Goal: Complete application form: Complete application form

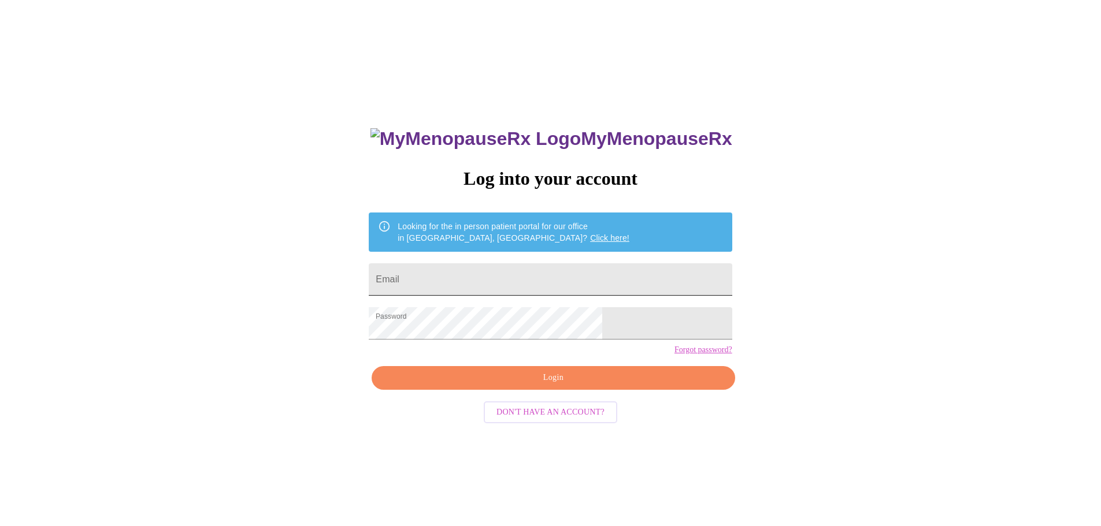
click at [484, 272] on input "Email" at bounding box center [550, 279] width 363 height 32
type input "[PERSON_NAME][EMAIL_ADDRESS][DOMAIN_NAME]"
click at [536, 385] on span "Login" at bounding box center [553, 378] width 336 height 14
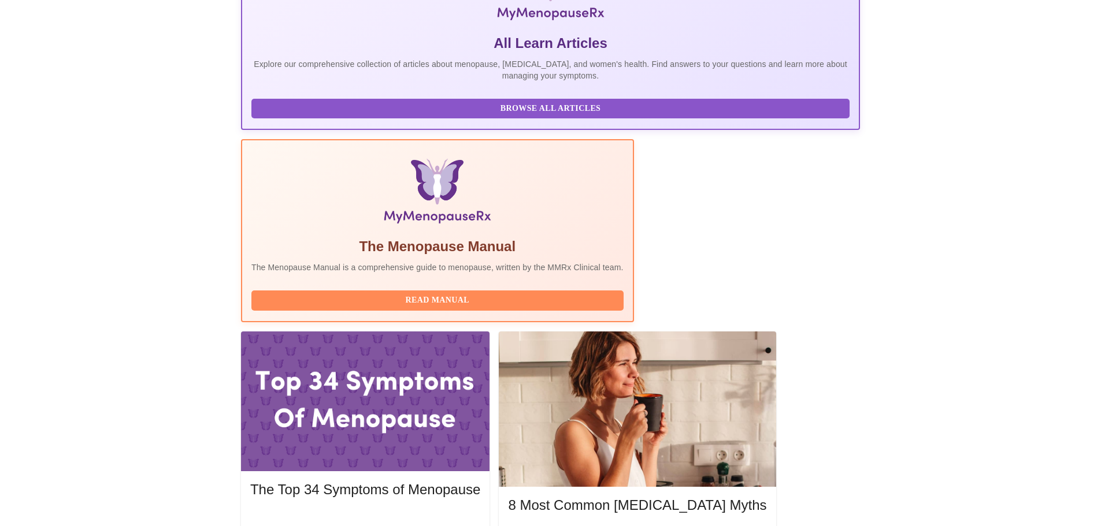
scroll to position [231, 0]
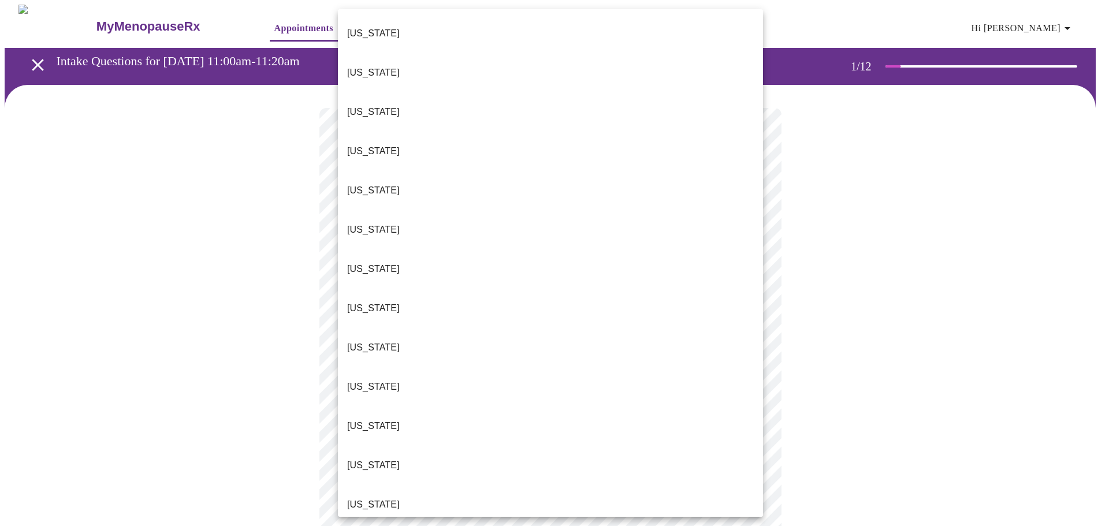
click at [493, 257] on body "MyMenopauseRx Appointments Messaging Labs Uploads Medications Community Refer a…" at bounding box center [555, 533] width 1100 height 1056
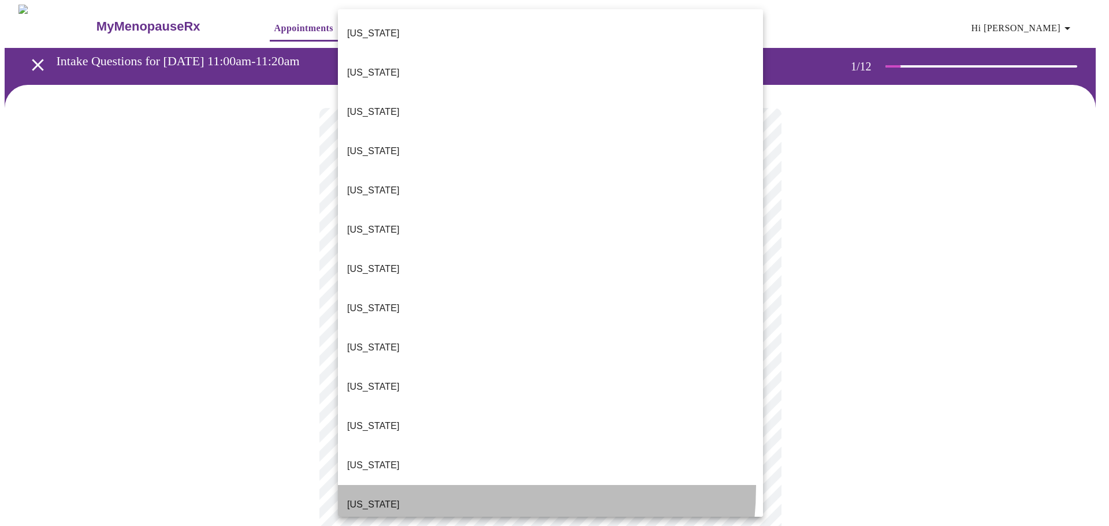
click at [399, 485] on li "[US_STATE]" at bounding box center [550, 504] width 425 height 39
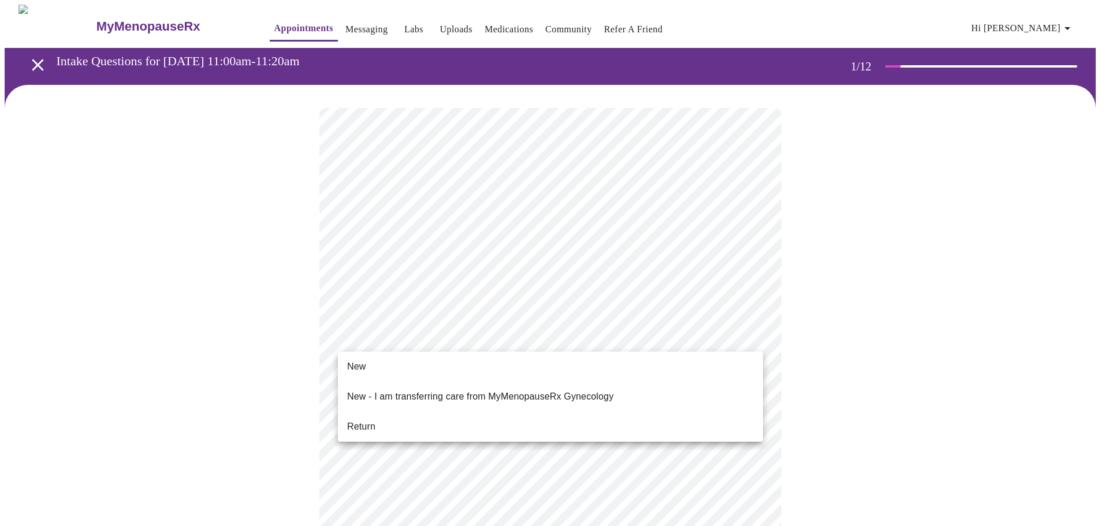
click at [408, 334] on body "MyMenopauseRx Appointments Messaging Labs Uploads Medications Community Refer a…" at bounding box center [555, 529] width 1100 height 1049
click at [369, 420] on span "Return" at bounding box center [361, 427] width 28 height 14
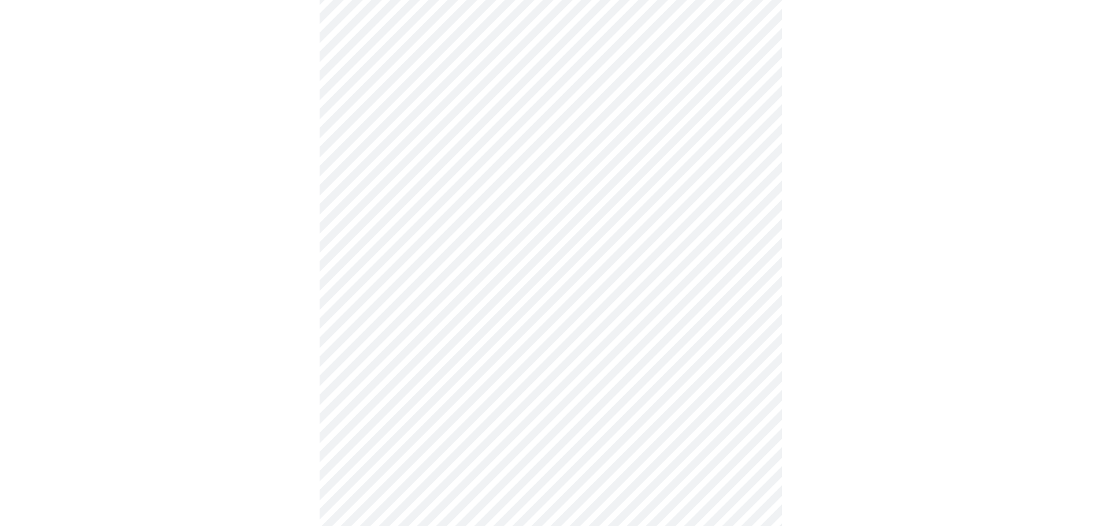
scroll to position [347, 0]
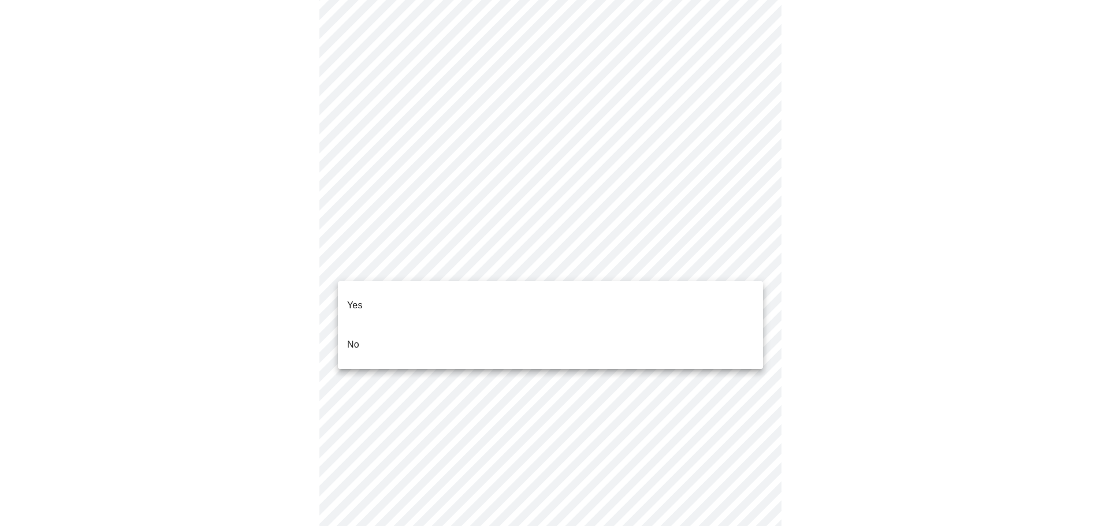
click at [742, 262] on body "MyMenopauseRx Appointments Messaging Labs Uploads Medications Community Refer a…" at bounding box center [555, 367] width 1100 height 1419
click at [386, 299] on li "Yes" at bounding box center [550, 305] width 425 height 39
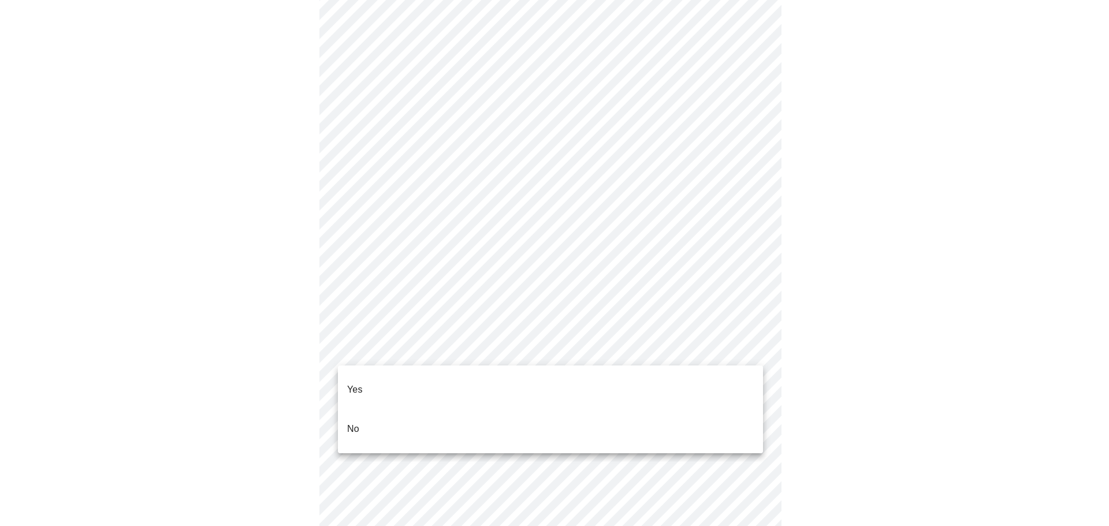
click at [743, 344] on body "MyMenopauseRx Appointments Messaging Labs Uploads Medications Community Refer a…" at bounding box center [555, 364] width 1100 height 1412
click at [379, 380] on li "Yes" at bounding box center [550, 389] width 425 height 39
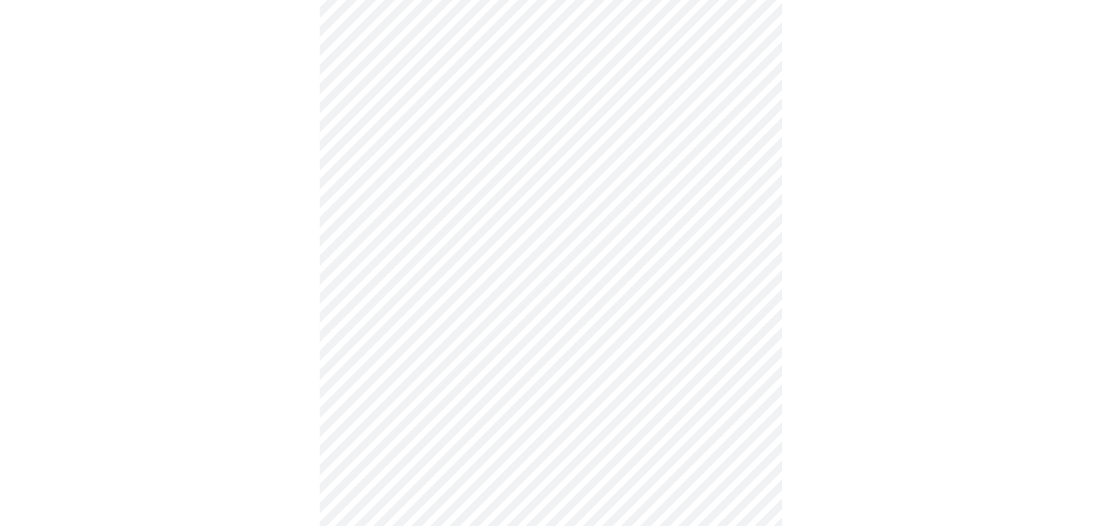
scroll to position [520, 0]
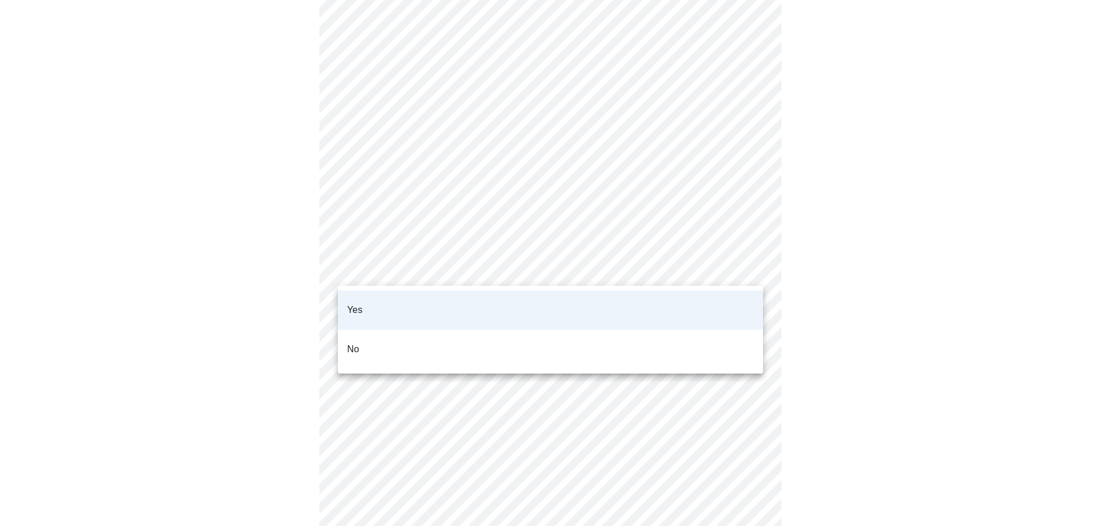
click at [737, 253] on body "MyMenopauseRx Appointments Messaging Labs Uploads Medications Community Refer a…" at bounding box center [555, 187] width 1100 height 1405
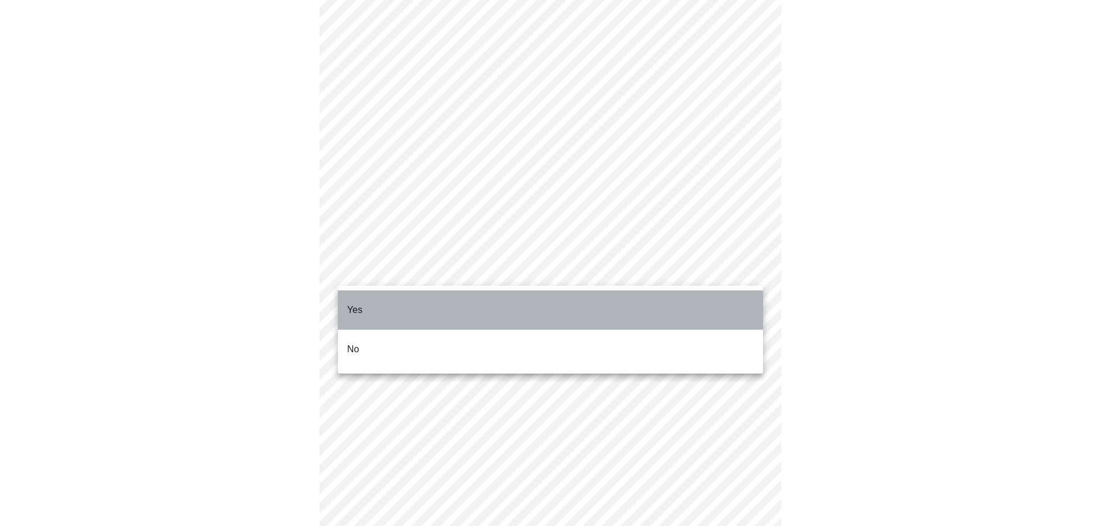
click at [422, 302] on li "Yes" at bounding box center [550, 310] width 425 height 39
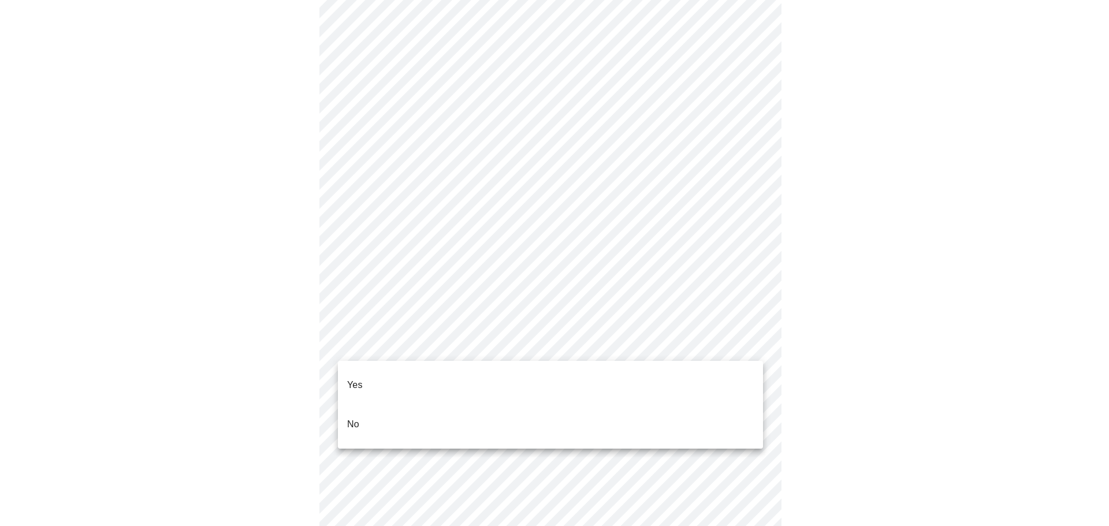
click at [618, 350] on body "MyMenopauseRx Appointments Messaging Labs Uploads Medications Community Refer a…" at bounding box center [555, 187] width 1100 height 1405
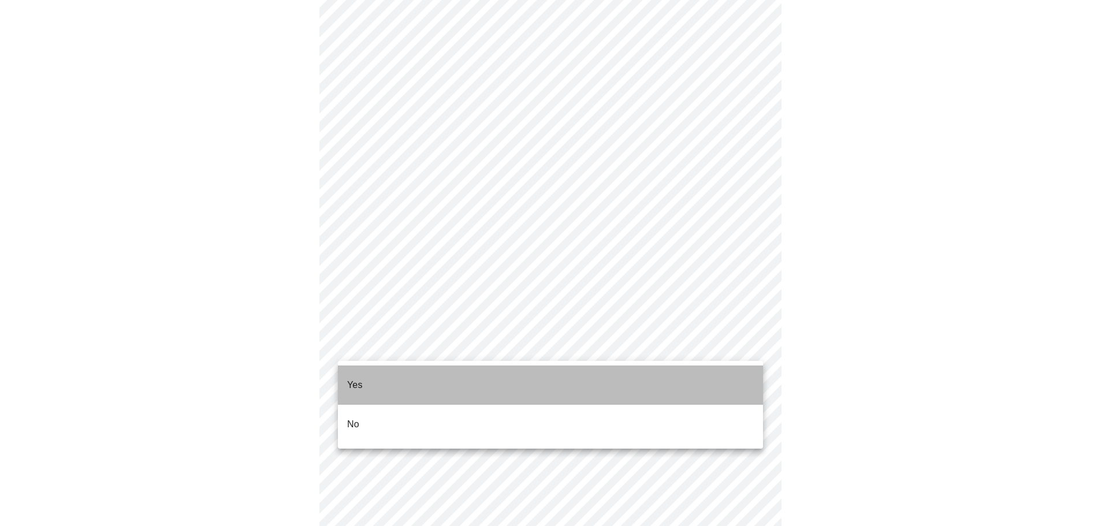
click at [367, 374] on li "Yes" at bounding box center [550, 385] width 425 height 39
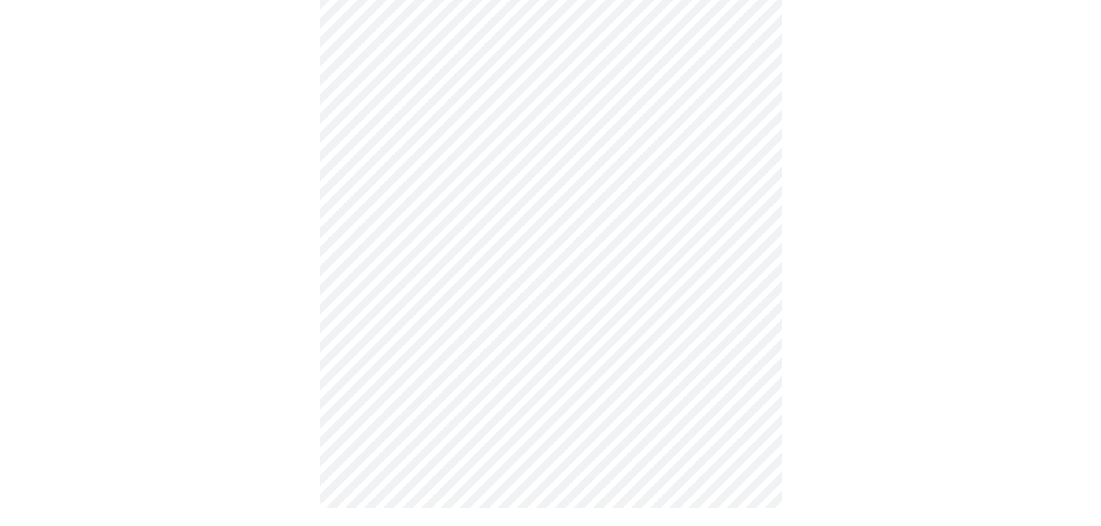
scroll to position [0, 0]
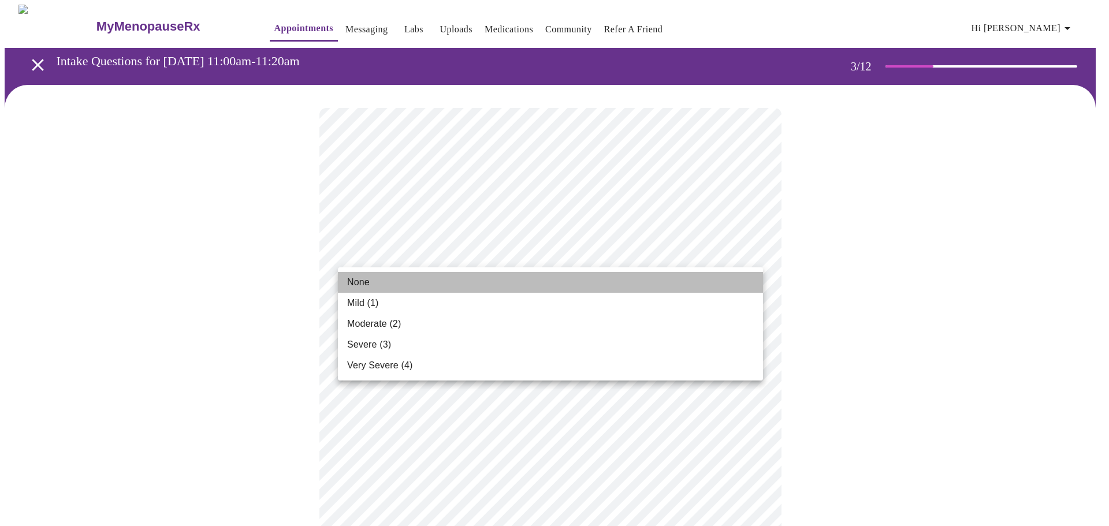
click at [346, 280] on li "None" at bounding box center [550, 282] width 425 height 21
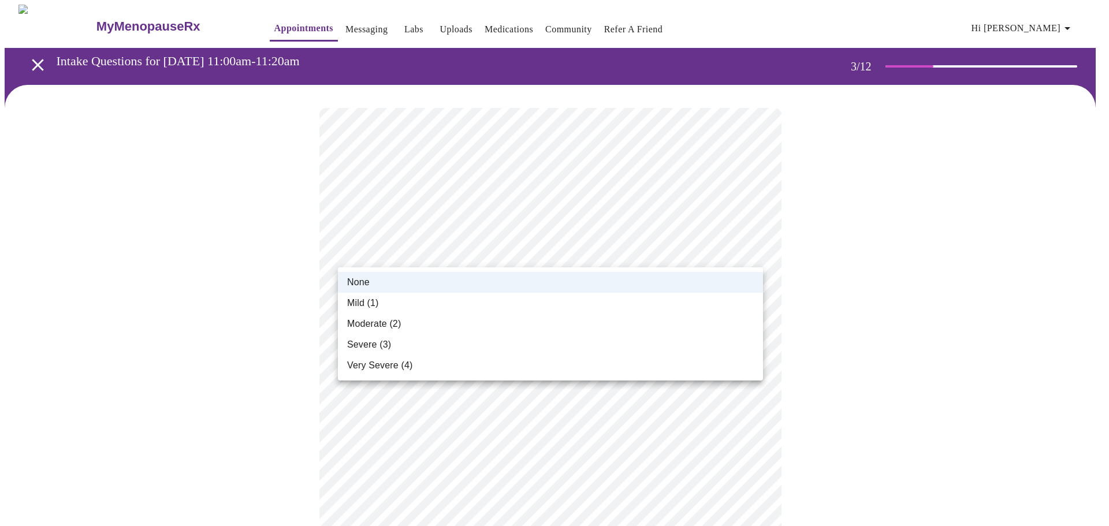
click at [443, 302] on li "Mild (1)" at bounding box center [550, 303] width 425 height 21
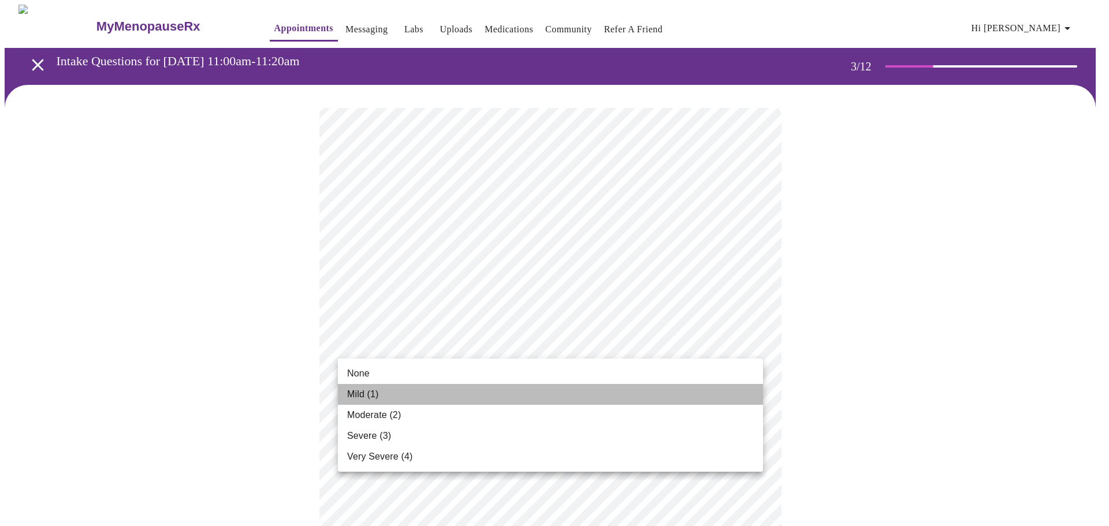
click at [380, 391] on li "Mild (1)" at bounding box center [550, 394] width 425 height 21
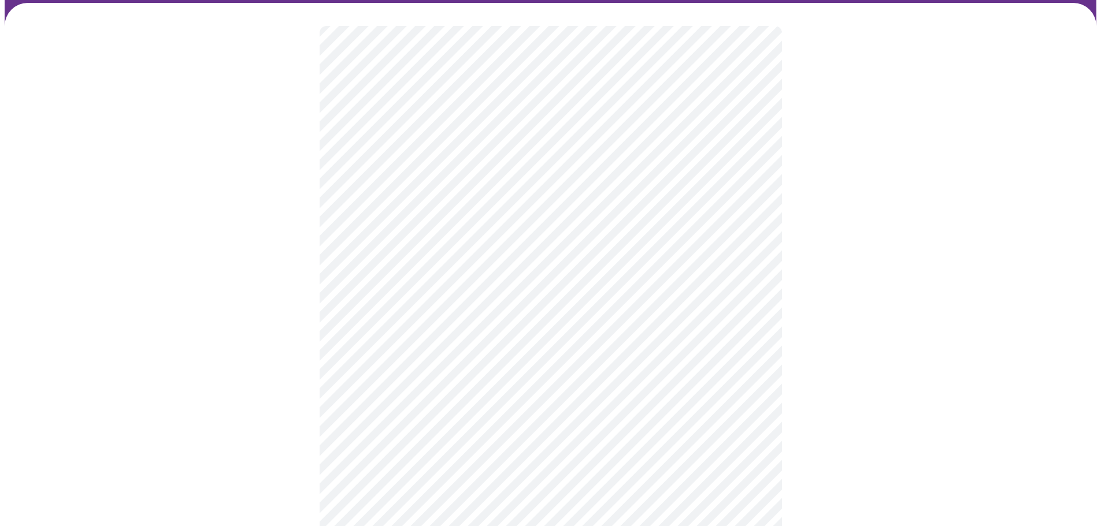
scroll to position [116, 0]
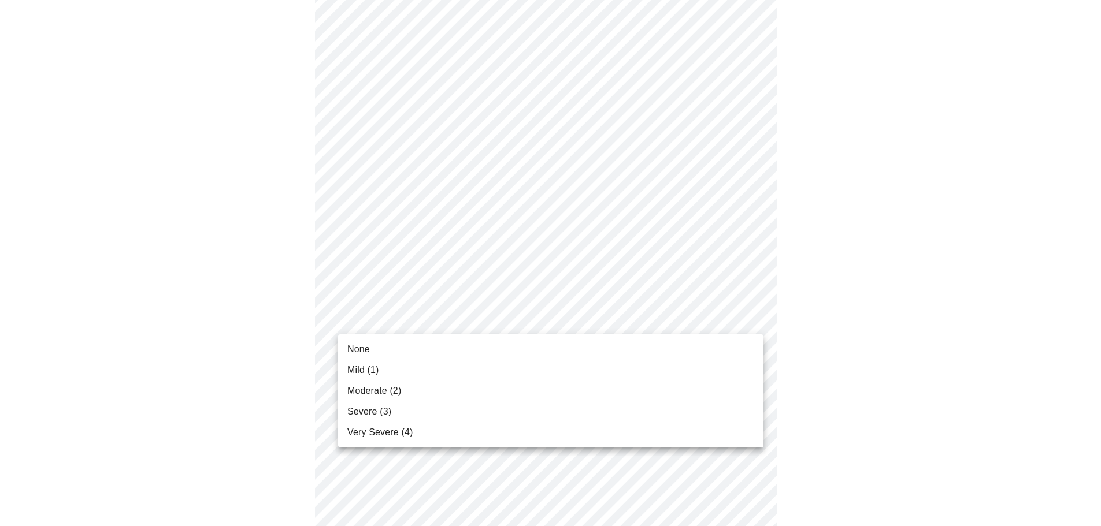
click at [393, 370] on li "Mild (1)" at bounding box center [550, 370] width 425 height 21
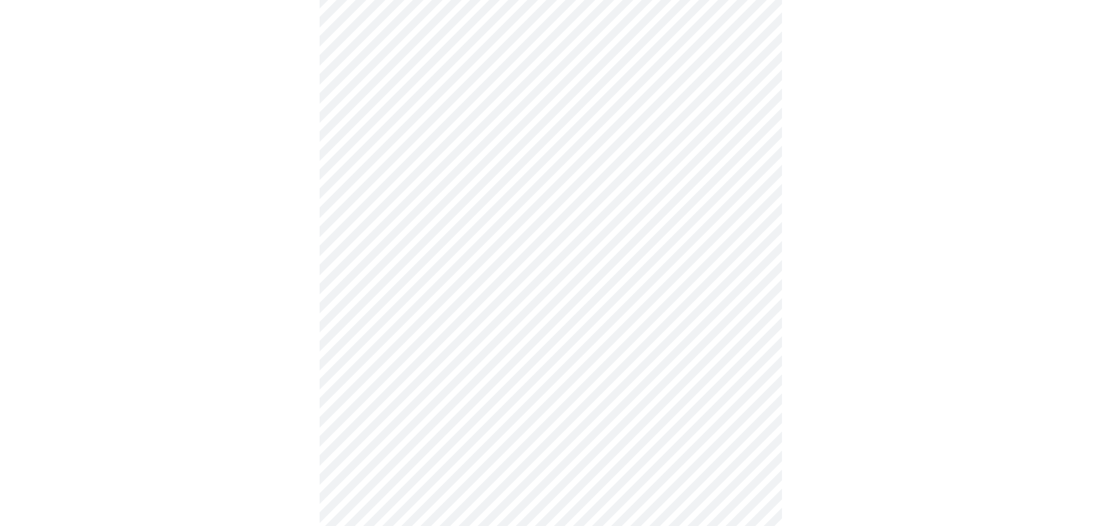
scroll to position [289, 0]
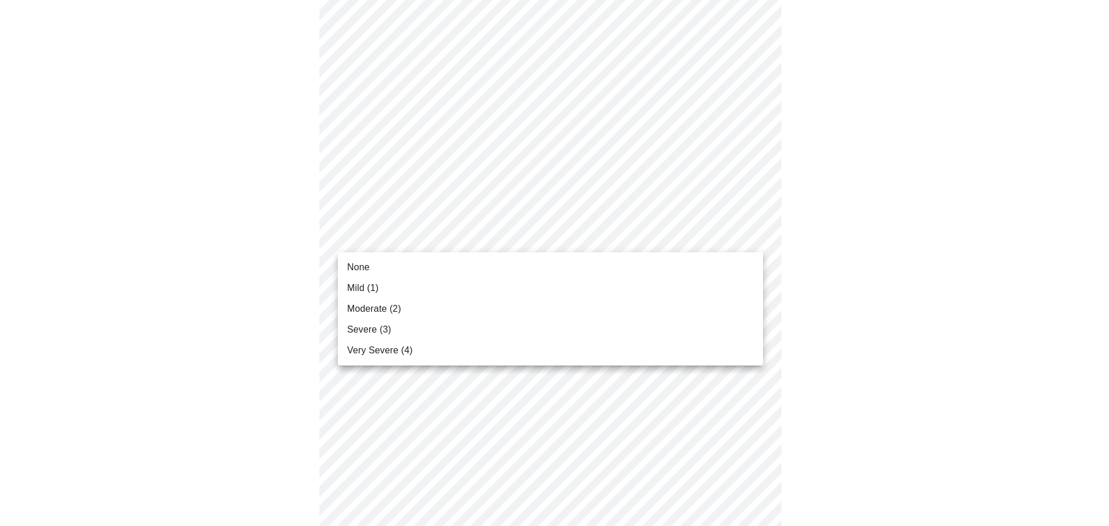
click at [626, 236] on body "MyMenopauseRx Appointments Messaging Labs Uploads Medications Community Refer a…" at bounding box center [555, 460] width 1100 height 1489
click at [363, 272] on span "None" at bounding box center [358, 268] width 23 height 14
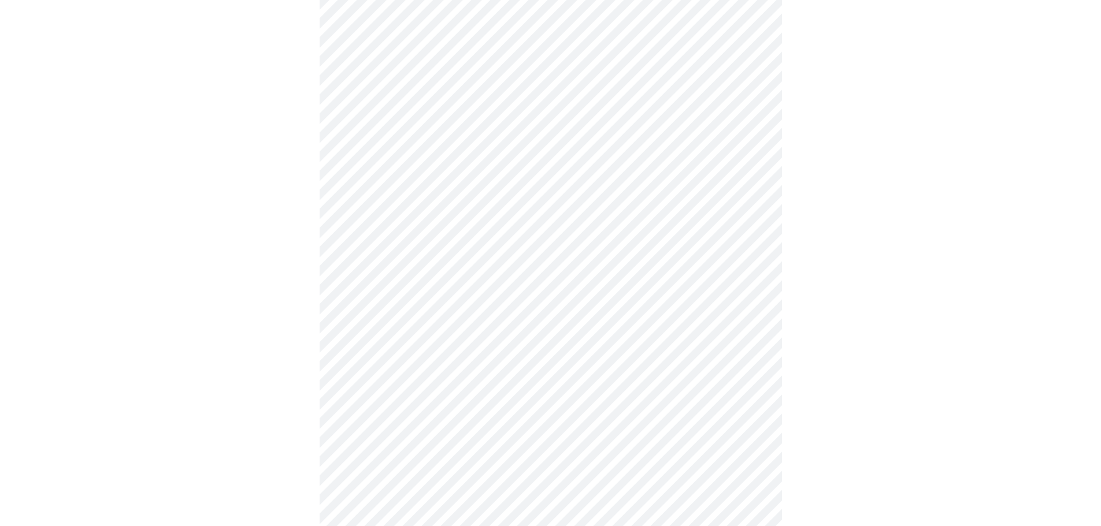
scroll to position [347, 0]
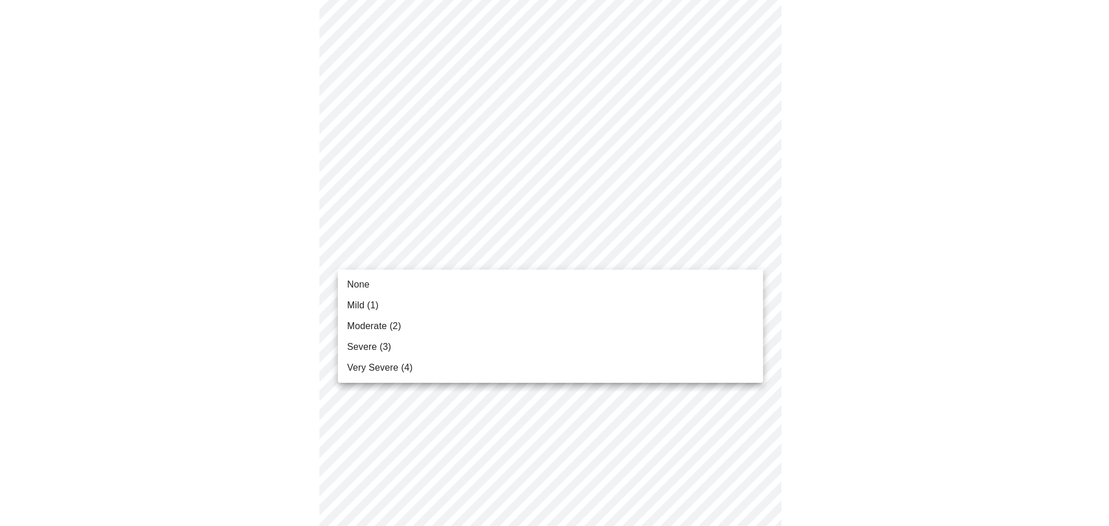
click at [734, 250] on body "MyMenopauseRx Appointments Messaging Labs Uploads Medications Community Refer a…" at bounding box center [555, 394] width 1100 height 1472
click at [408, 300] on li "Mild (1)" at bounding box center [550, 305] width 425 height 21
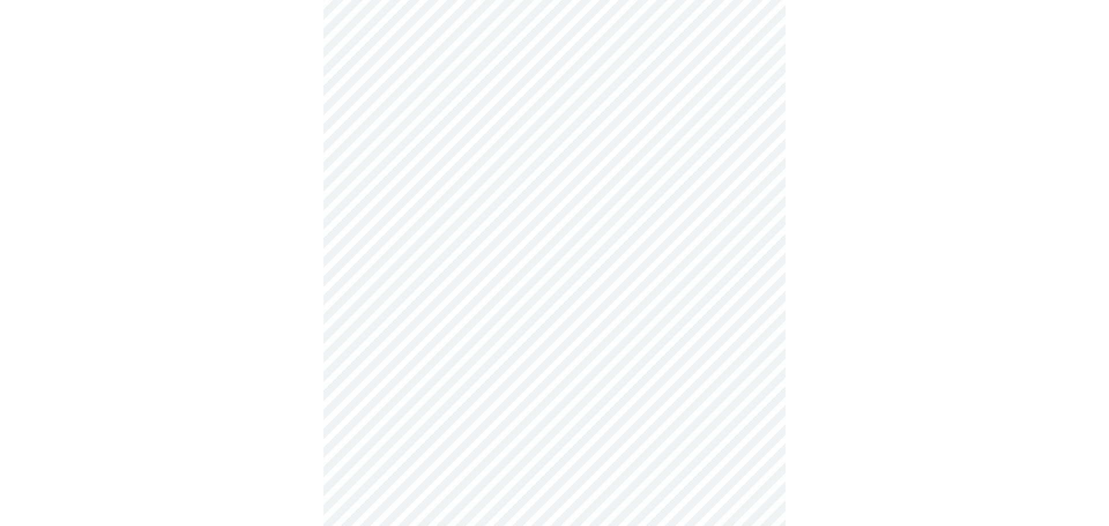
click at [566, 328] on body "MyMenopauseRx Appointments Messaging Labs Uploads Medications Community Refer a…" at bounding box center [555, 386] width 1100 height 1456
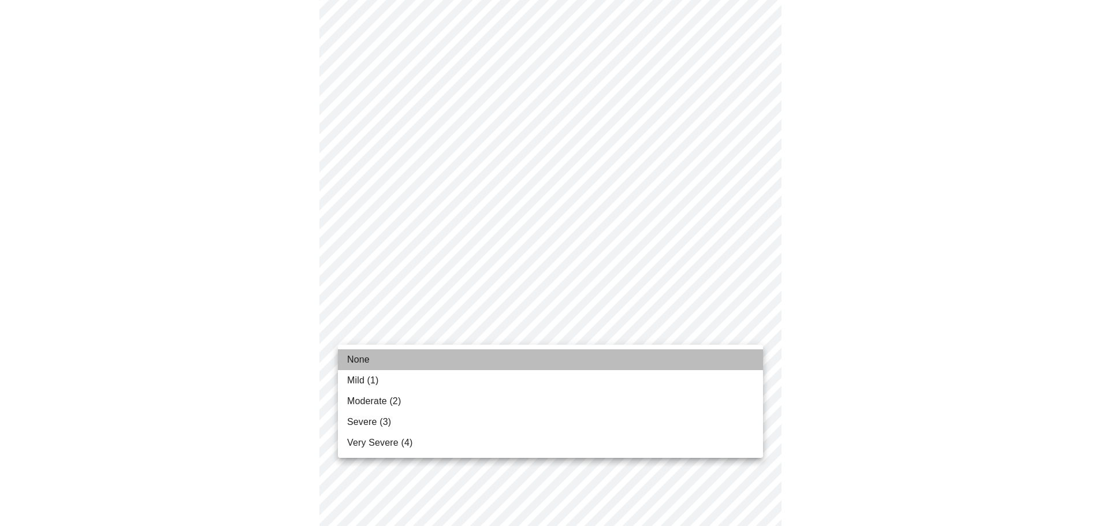
click at [400, 363] on li "None" at bounding box center [550, 360] width 425 height 21
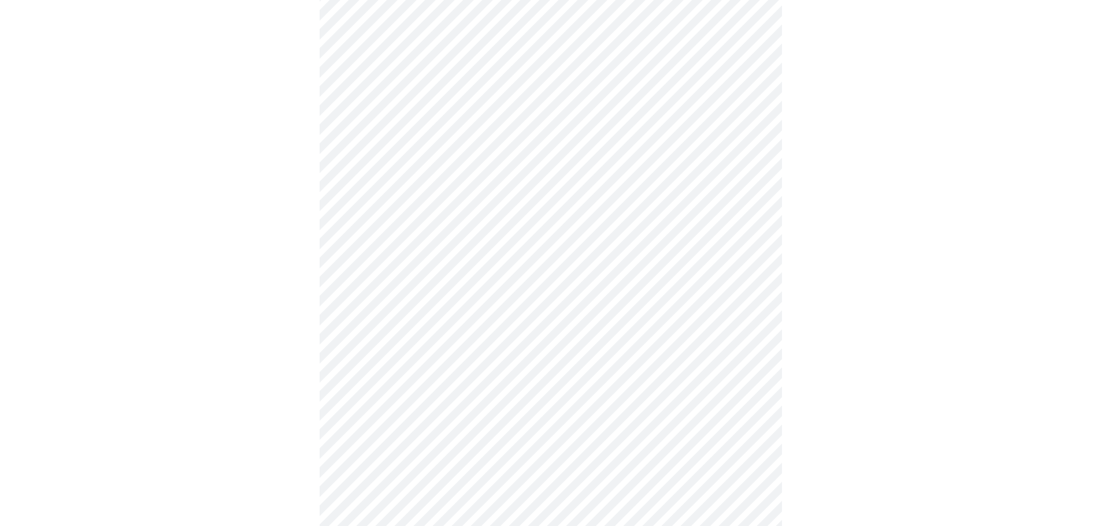
scroll to position [520, 0]
click at [743, 247] on body "MyMenopauseRx Appointments Messaging Labs Uploads Medications Community Refer a…" at bounding box center [555, 205] width 1100 height 1440
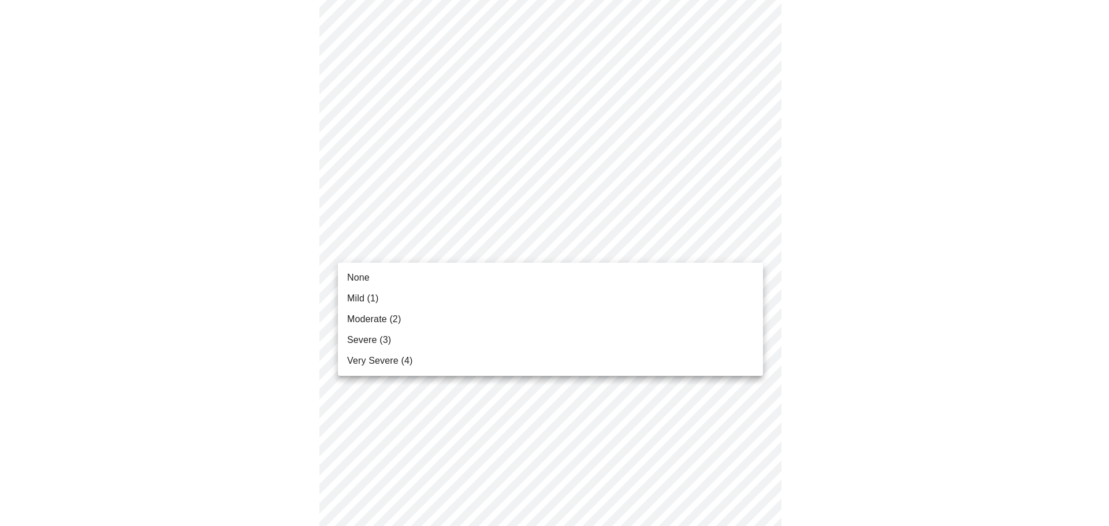
click at [362, 293] on span "Mild (1)" at bounding box center [363, 299] width 32 height 14
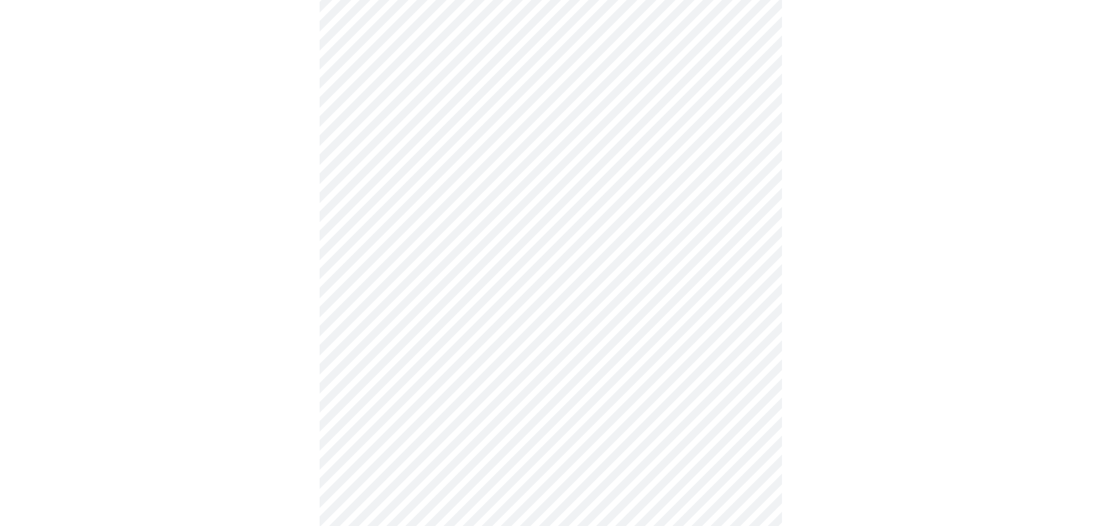
scroll to position [636, 0]
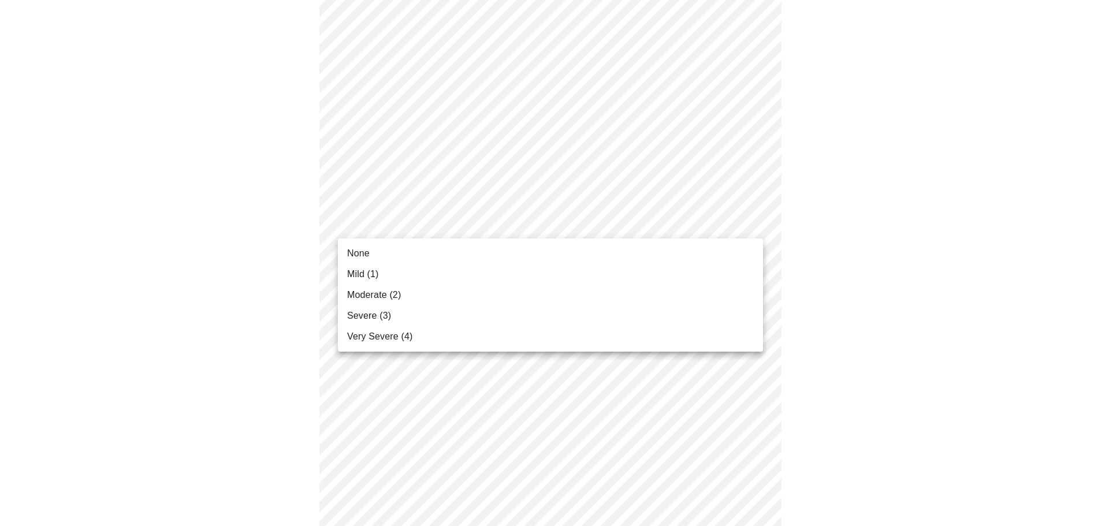
click at [552, 216] on body "MyMenopauseRx Appointments Messaging Labs Uploads Medications Community Refer a…" at bounding box center [555, 81] width 1100 height 1424
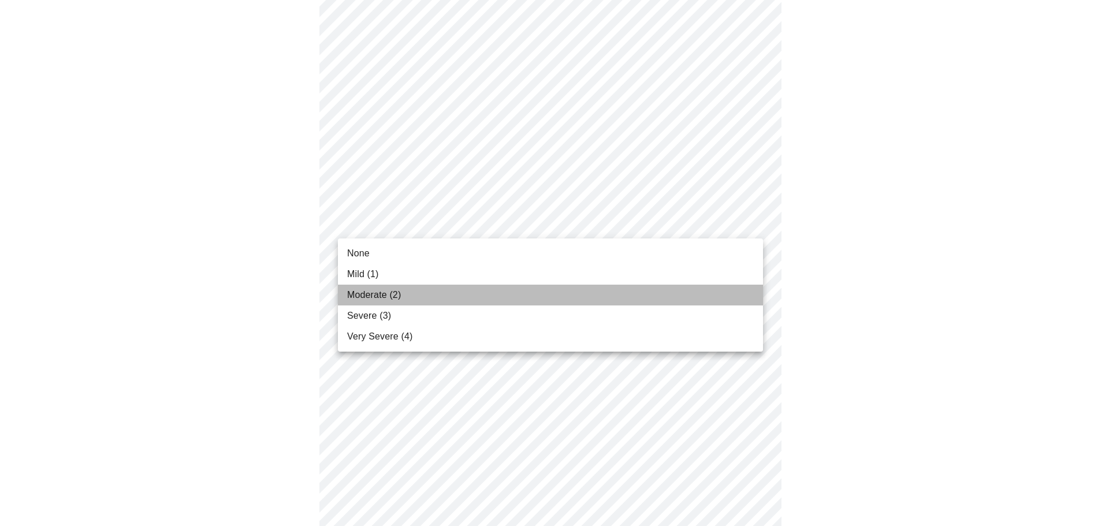
click at [361, 296] on span "Moderate (2)" at bounding box center [374, 295] width 54 height 14
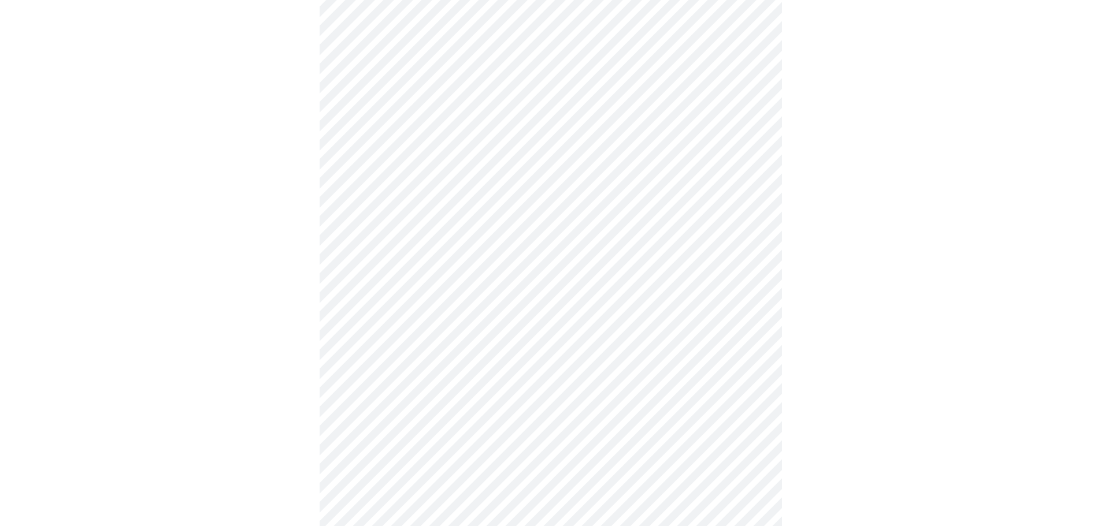
scroll to position [751, 0]
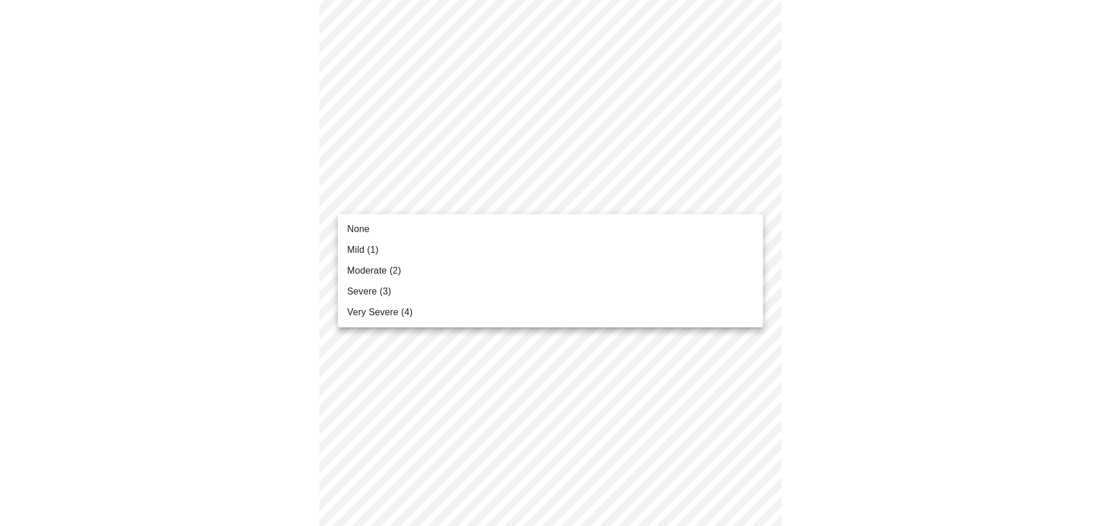
click at [425, 224] on li "None" at bounding box center [550, 229] width 425 height 21
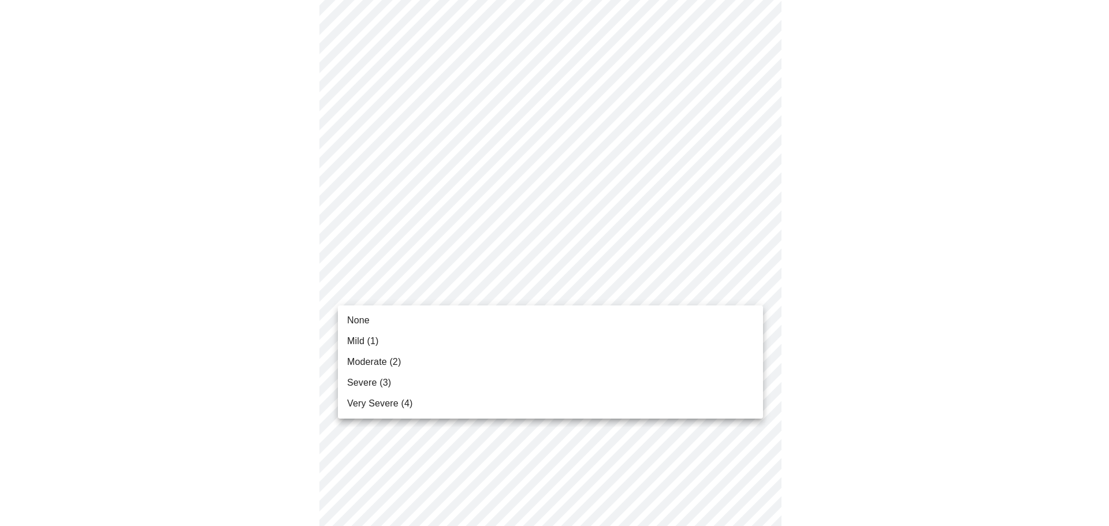
click at [383, 339] on li "Mild (1)" at bounding box center [550, 341] width 425 height 21
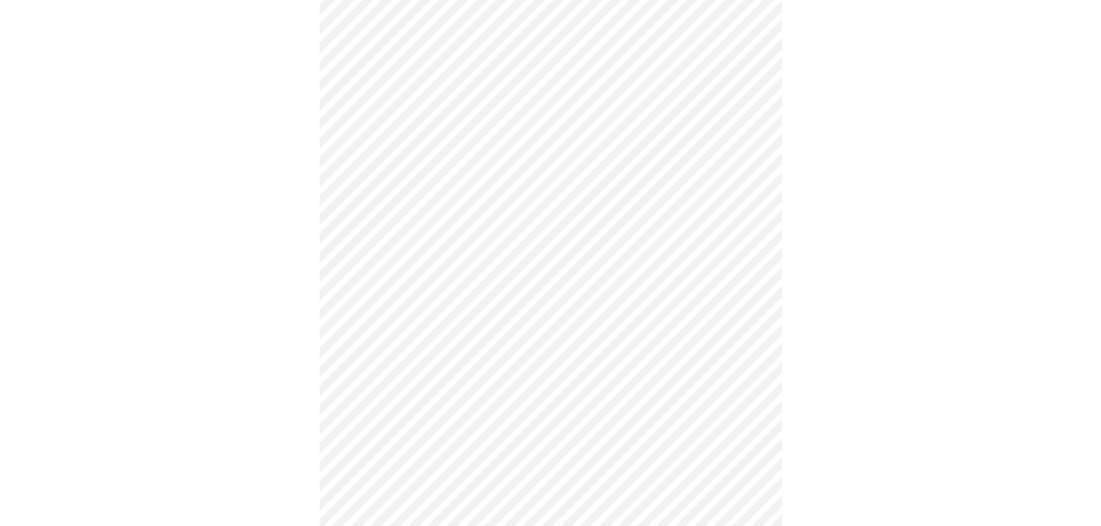
scroll to position [809, 0]
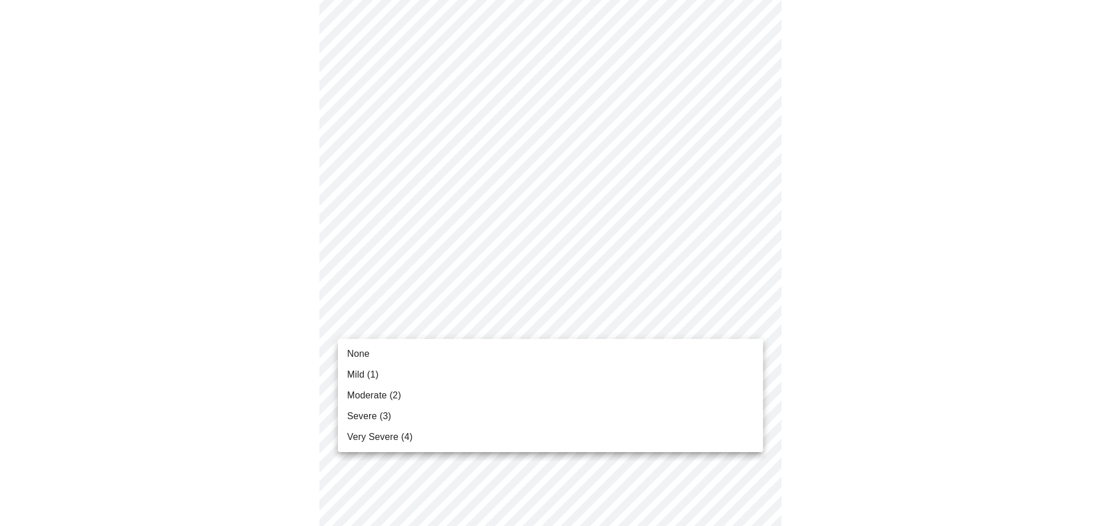
click at [392, 397] on span "Moderate (2)" at bounding box center [374, 396] width 54 height 14
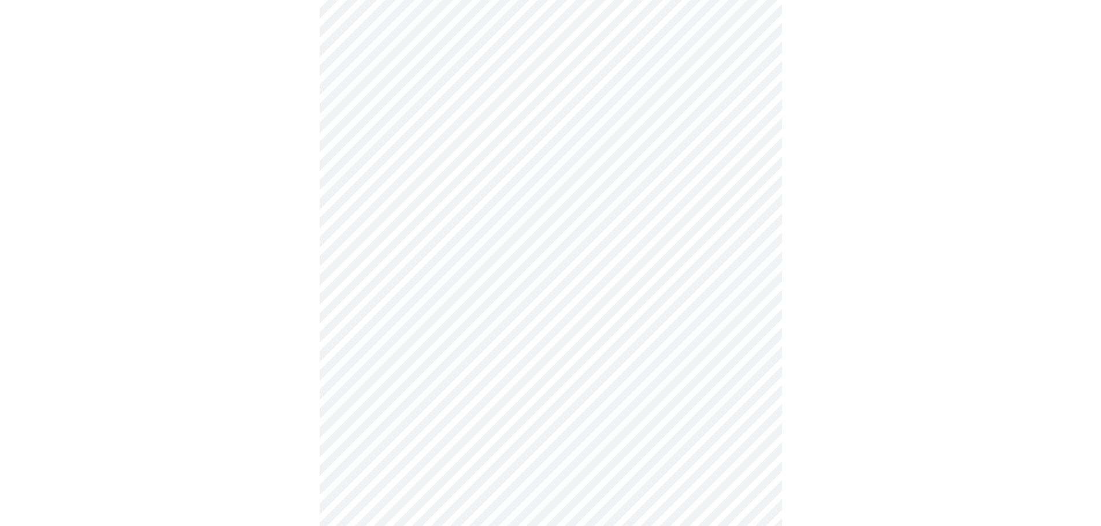
scroll to position [520, 0]
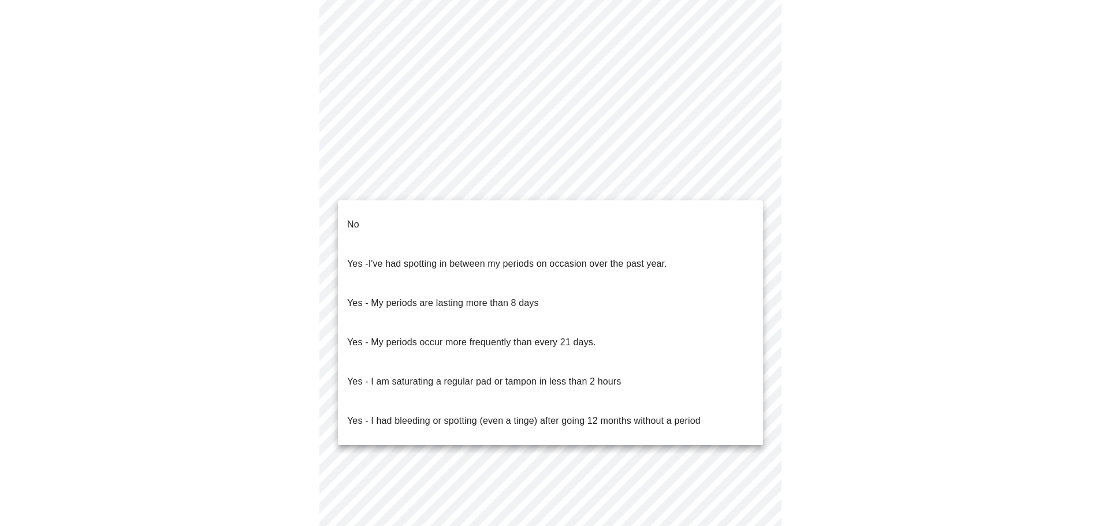
click at [740, 184] on body "MyMenopauseRx Appointments Messaging Labs Uploads Medications Community Refer a…" at bounding box center [555, 55] width 1100 height 1141
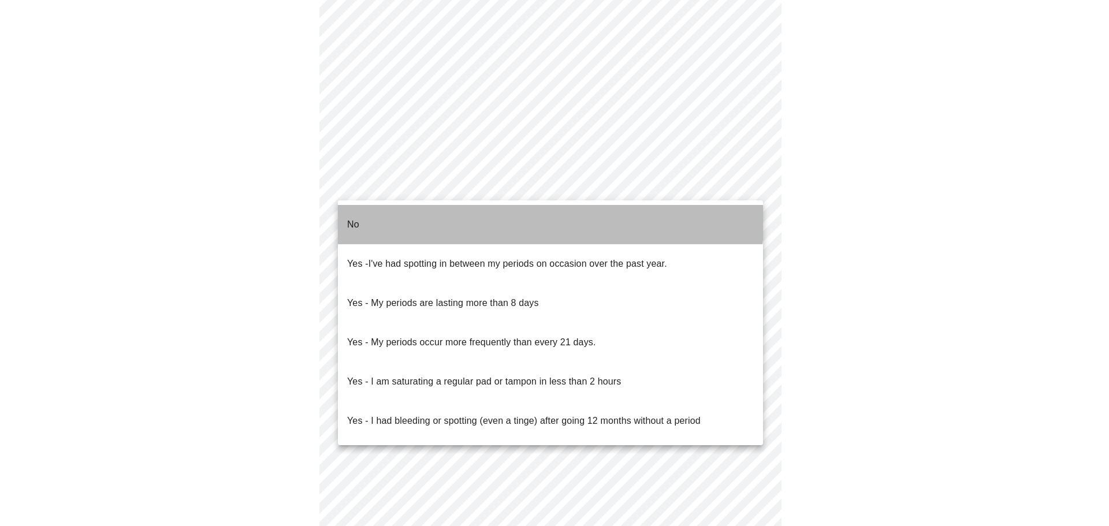
click at [388, 210] on li "No" at bounding box center [550, 224] width 425 height 39
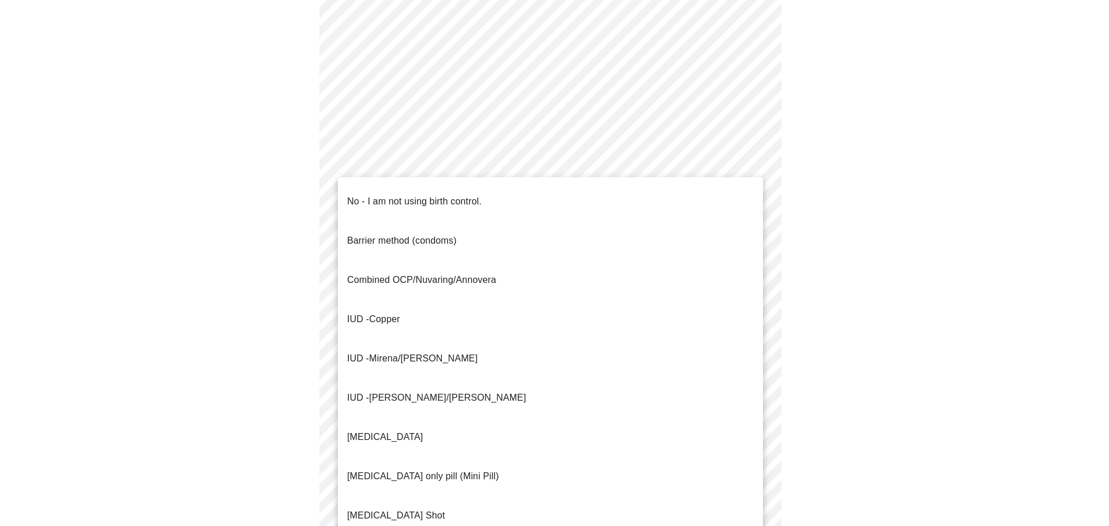
click at [496, 266] on body "MyMenopauseRx Appointments Messaging Labs Uploads Medications Community Refer a…" at bounding box center [555, 52] width 1100 height 1134
click at [422, 354] on span "Mirena/[PERSON_NAME]" at bounding box center [423, 359] width 109 height 10
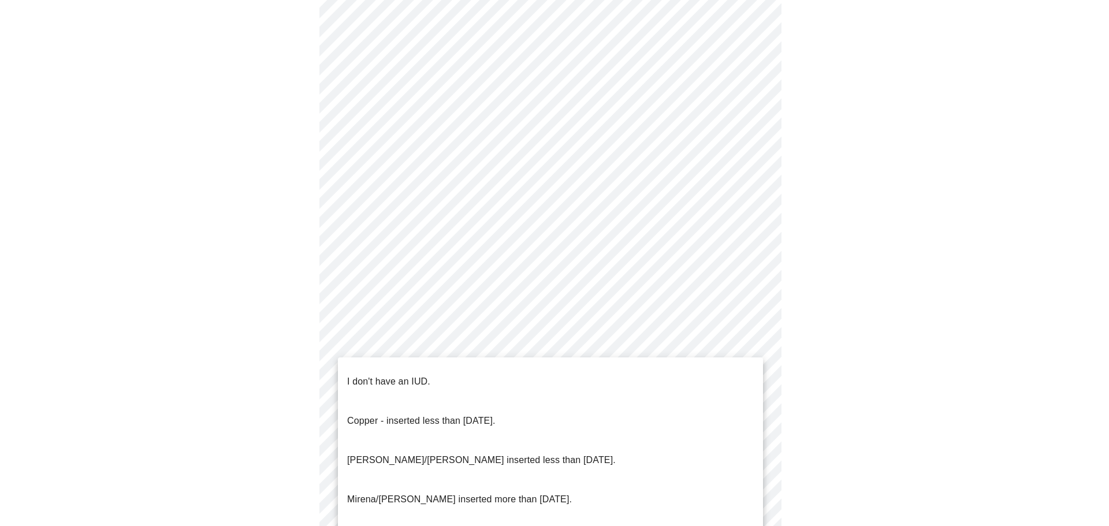
click at [595, 354] on body "MyMenopauseRx Appointments Messaging Labs Uploads Medications Community Refer a…" at bounding box center [555, 48] width 1100 height 1127
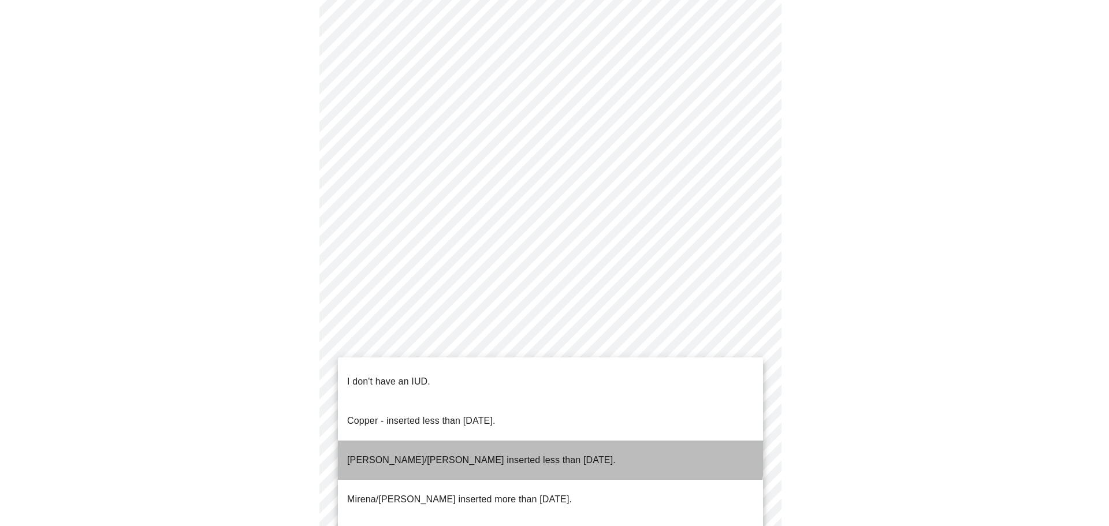
click at [517, 454] on p "[PERSON_NAME]/[PERSON_NAME] inserted less than [DATE]." at bounding box center [481, 461] width 269 height 14
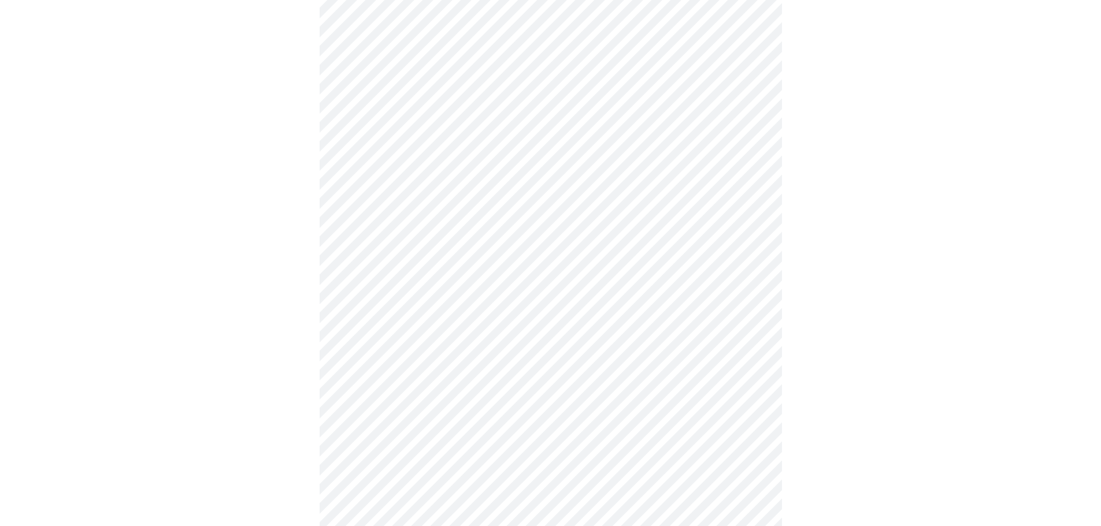
scroll to position [578, 0]
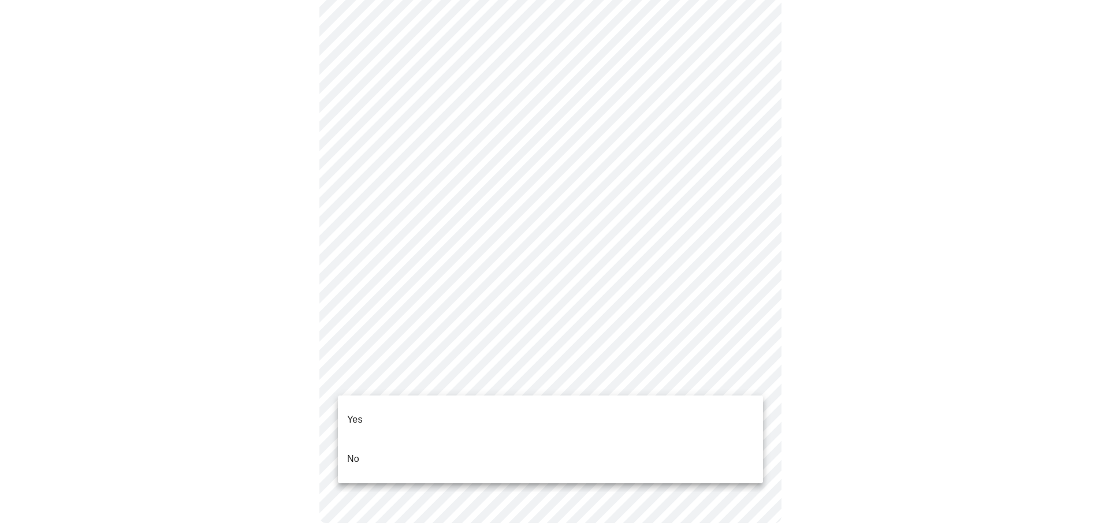
click at [501, 406] on li "Yes" at bounding box center [550, 419] width 425 height 39
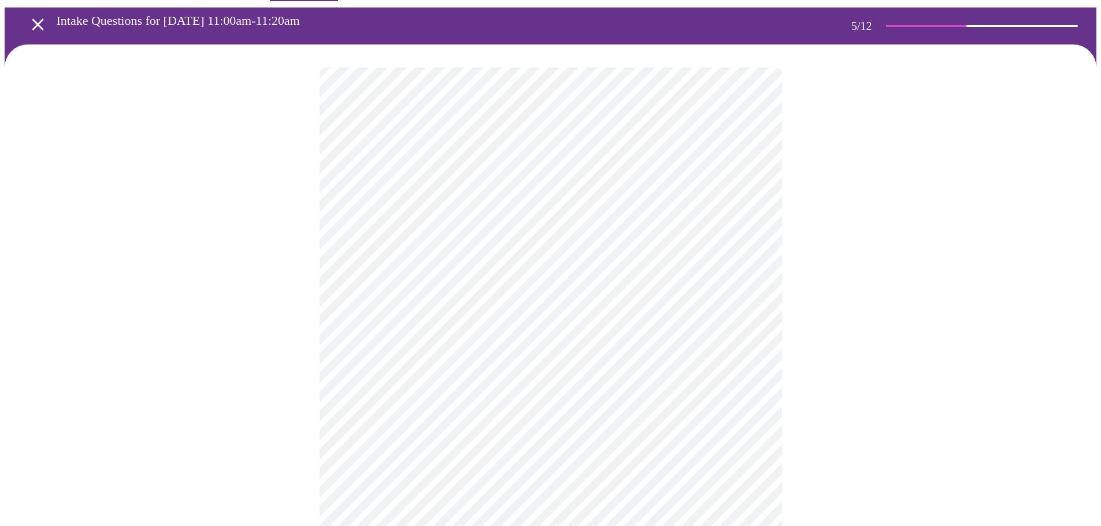
scroll to position [58, 0]
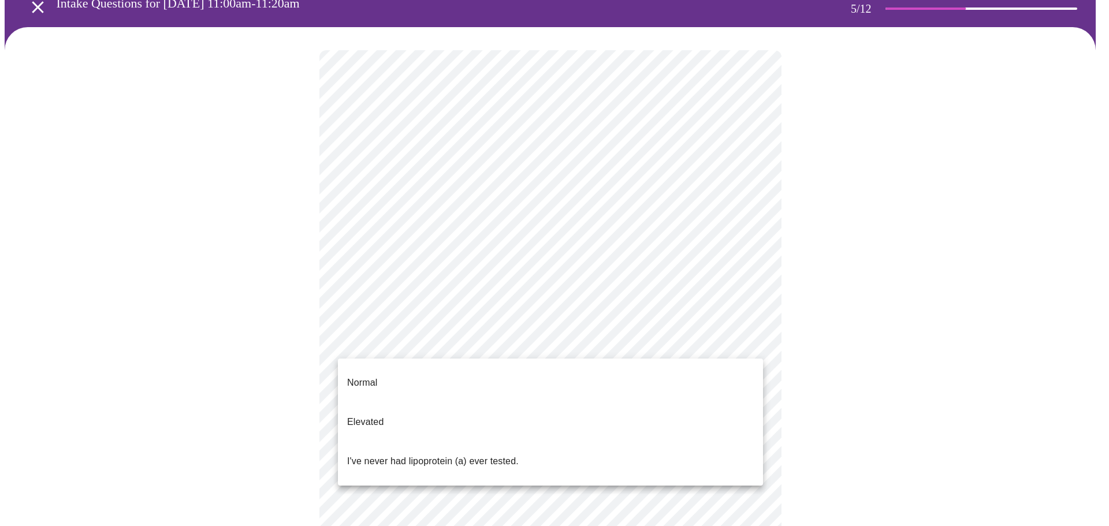
click at [748, 342] on body "MyMenopauseRx Appointments Messaging Labs Uploads Medications Community Refer a…" at bounding box center [555, 374] width 1100 height 854
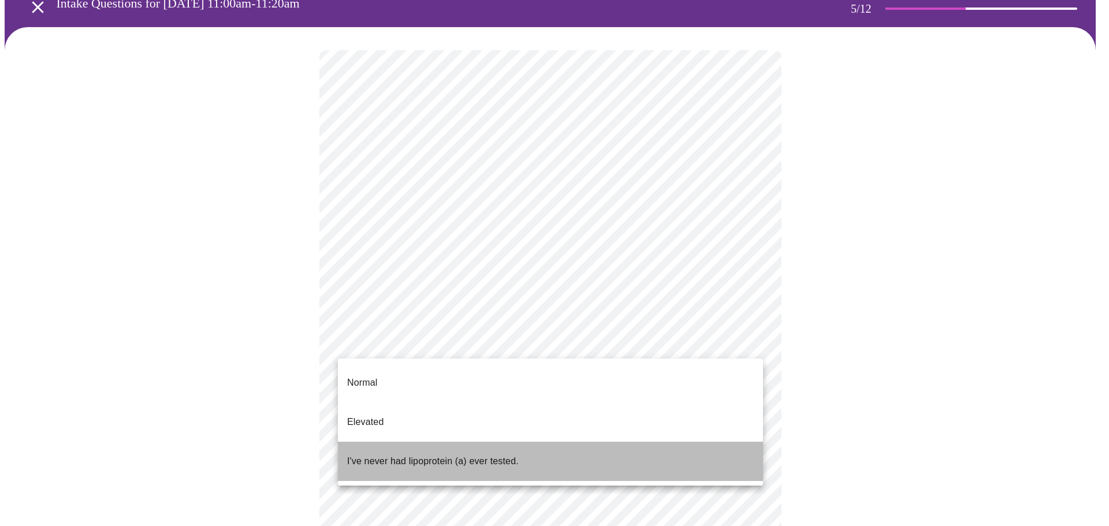
click at [386, 455] on p "I've never had lipoprotein (a) ever tested." at bounding box center [433, 462] width 172 height 14
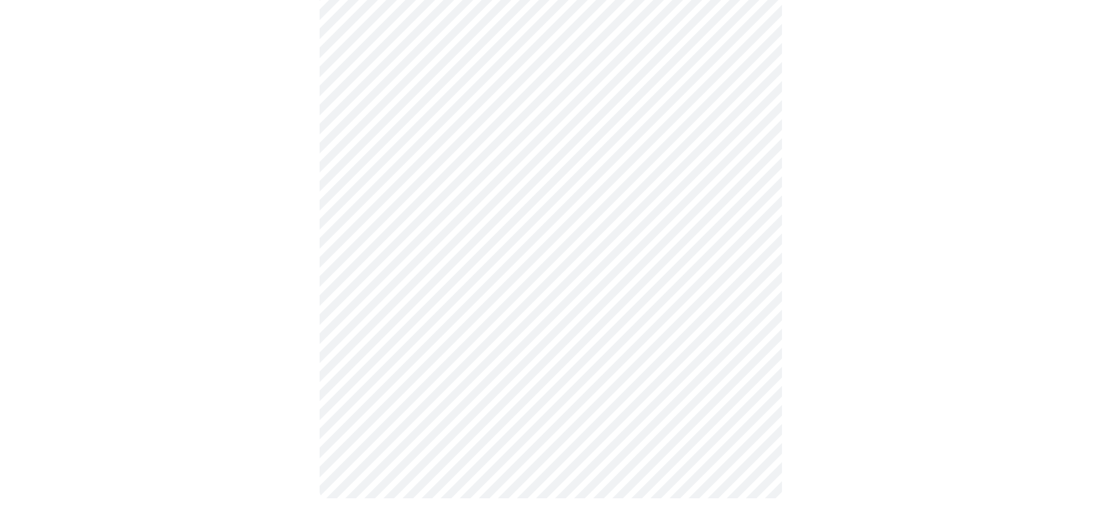
scroll to position [0, 0]
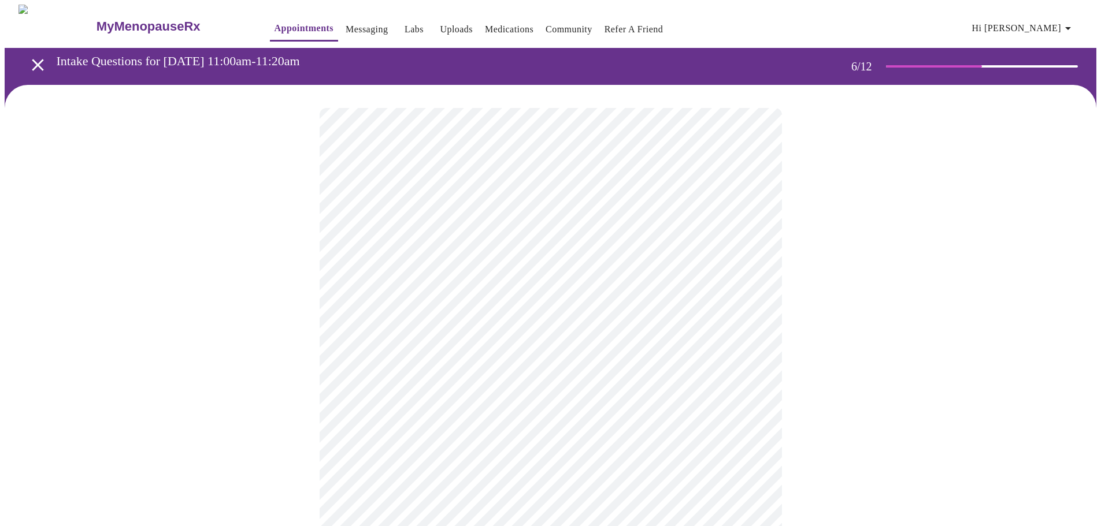
click at [932, 287] on div at bounding box center [551, 350] width 1092 height 530
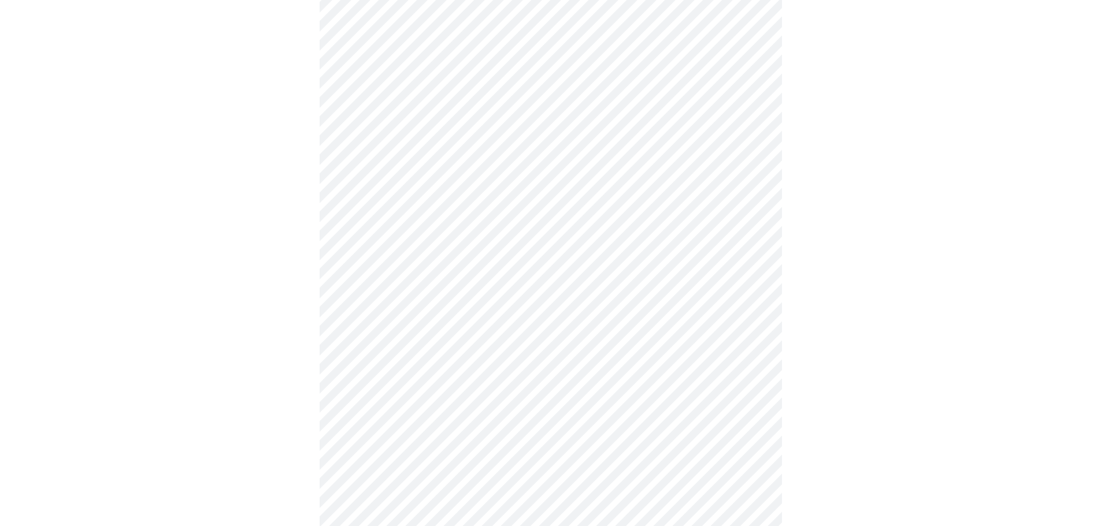
scroll to position [2947, 0]
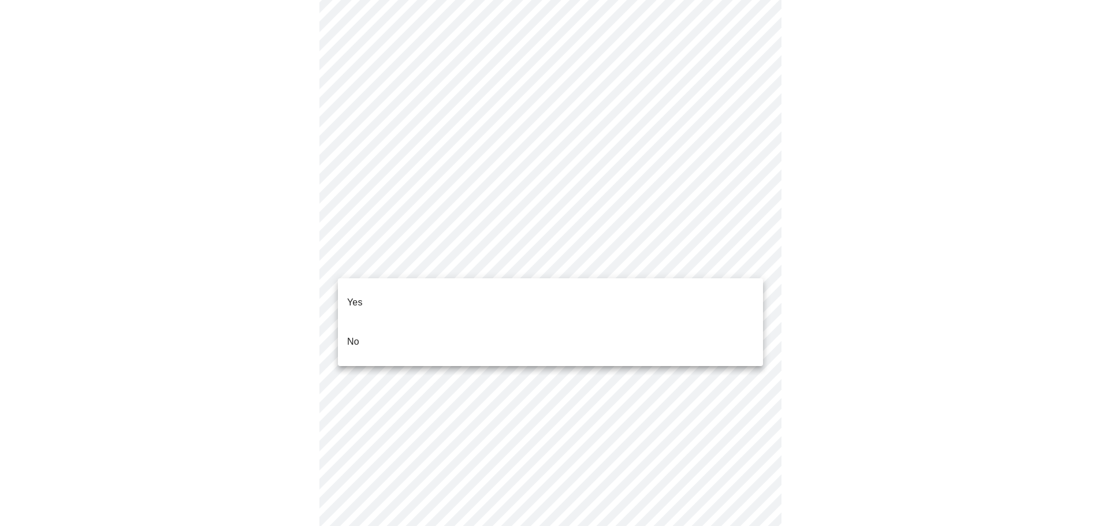
click at [369, 327] on li "No" at bounding box center [550, 341] width 425 height 39
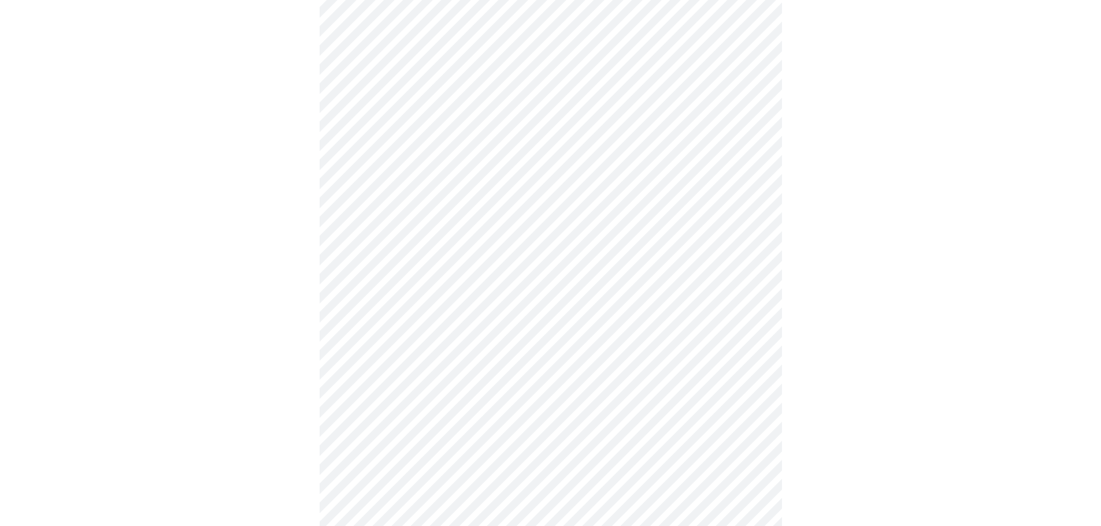
scroll to position [3063, 0]
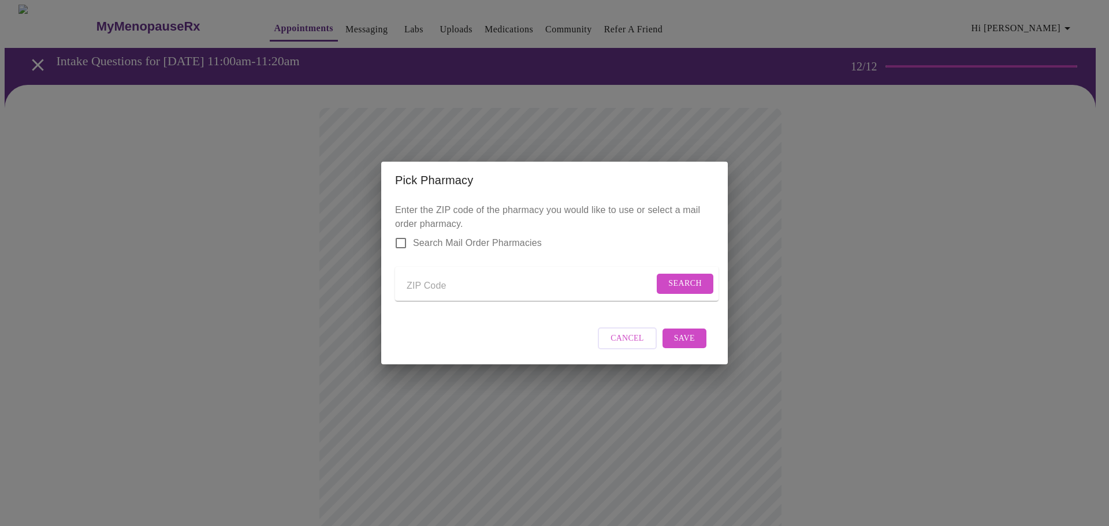
click at [640, 346] on span "Cancel" at bounding box center [628, 339] width 34 height 14
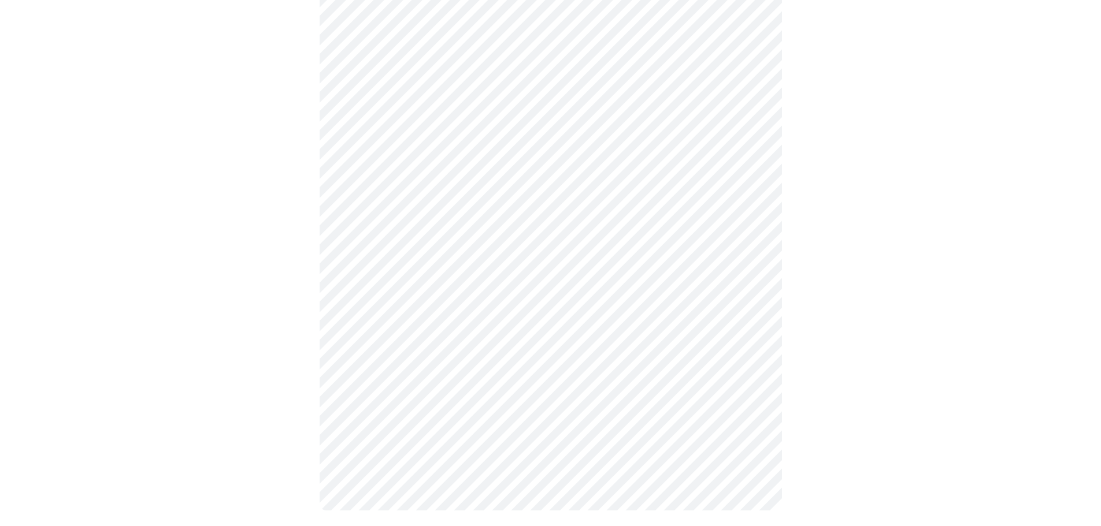
scroll to position [706, 0]
